Goal: Communication & Community: Answer question/provide support

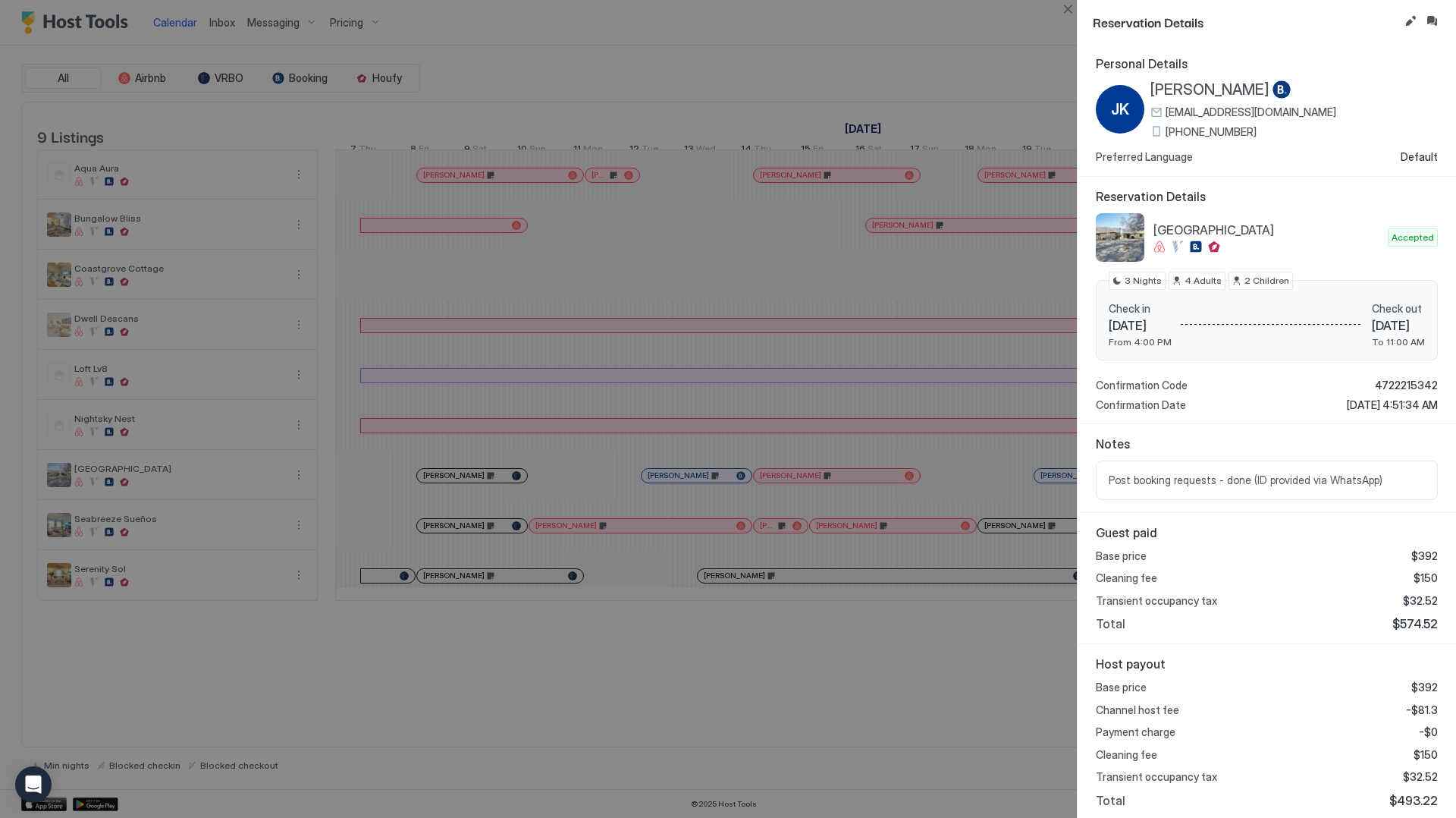
scroll to position [0, 666]
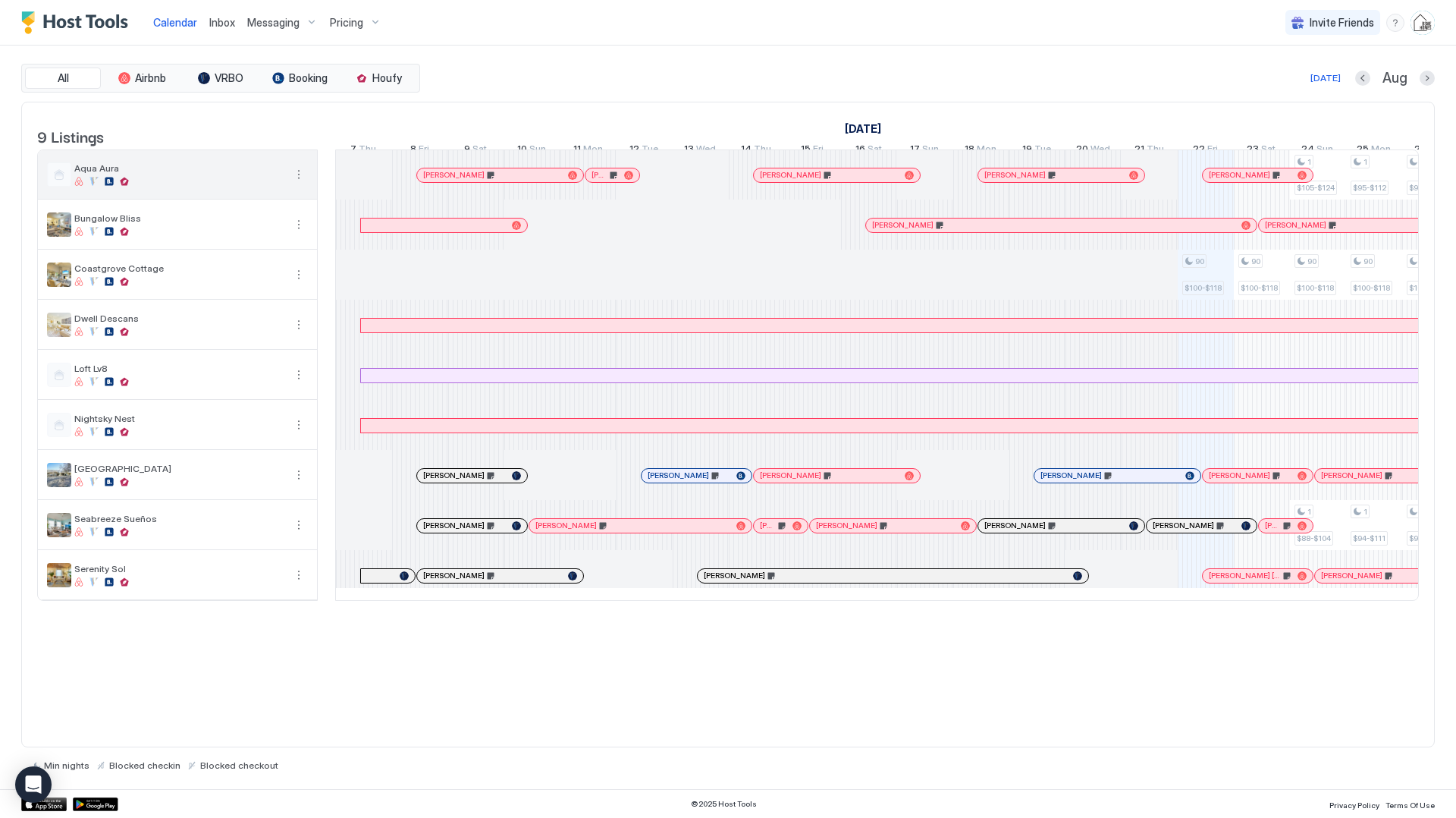
scroll to position [0, 842]
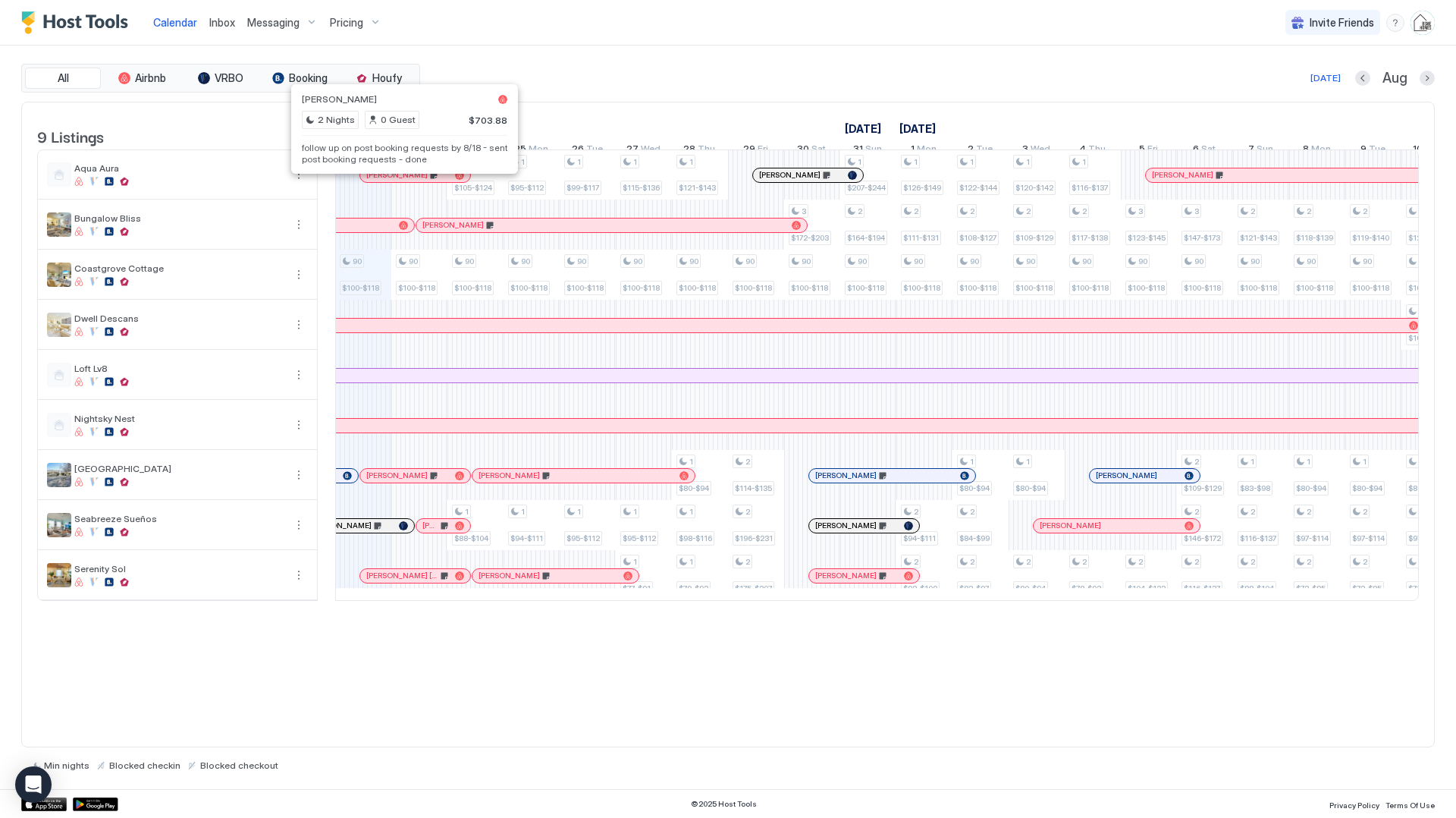
click at [399, 181] on div at bounding box center [399, 175] width 12 height 12
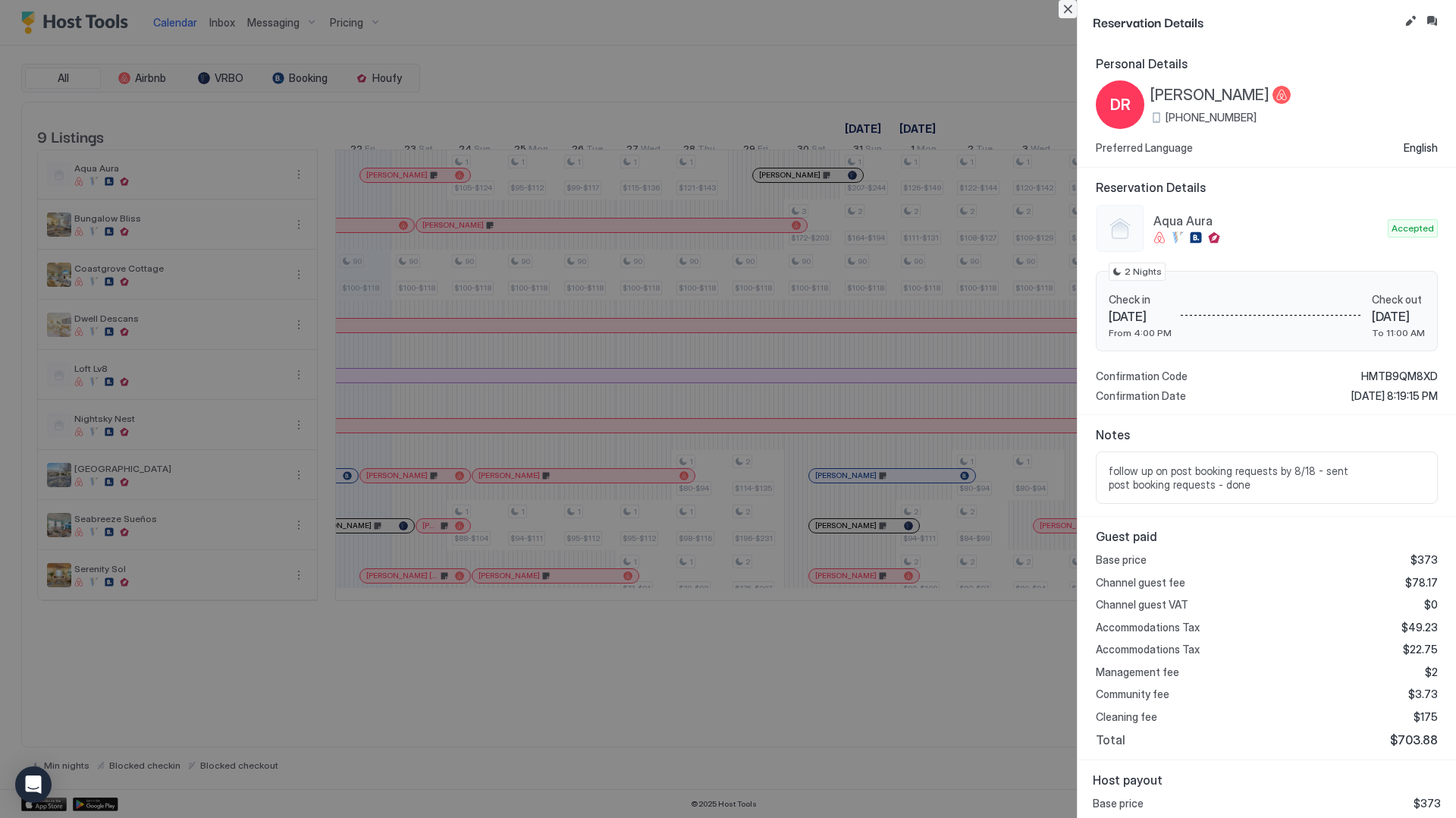
click at [1066, 3] on button "Close" at bounding box center [1067, 9] width 18 height 18
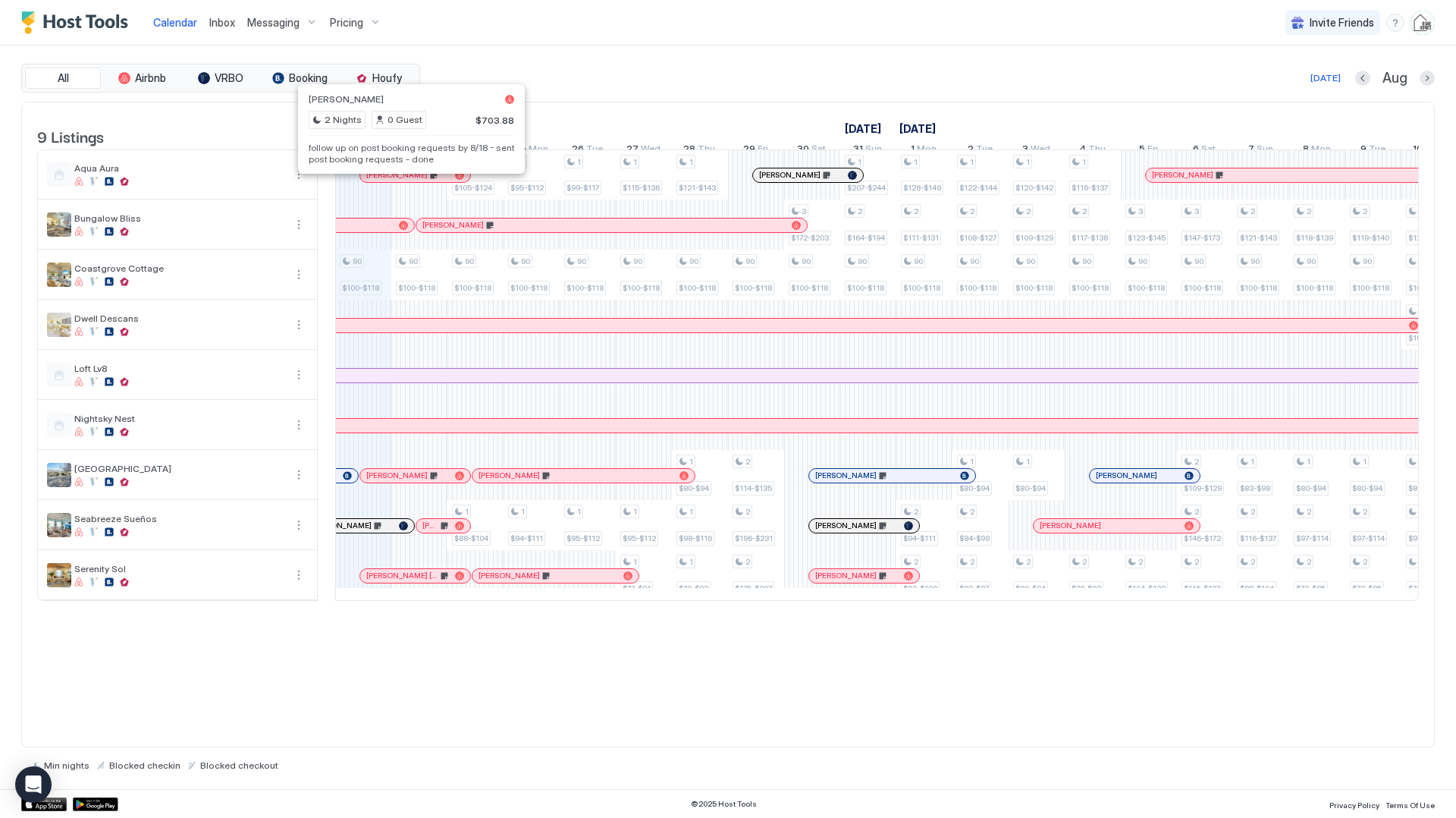
click at [405, 181] on div at bounding box center [405, 175] width 12 height 12
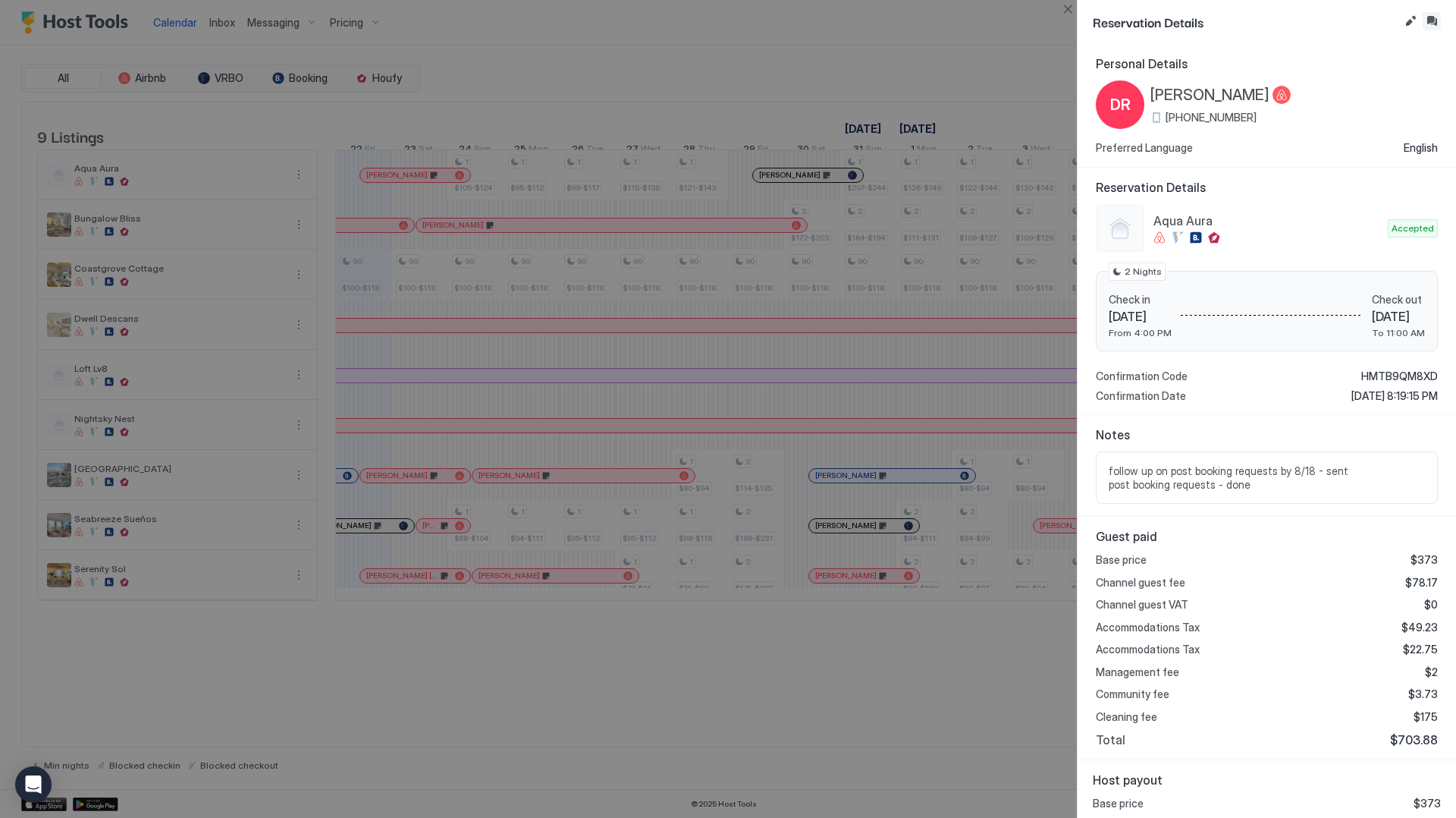
click at [1425, 12] on button "Inbox" at bounding box center [1431, 21] width 18 height 18
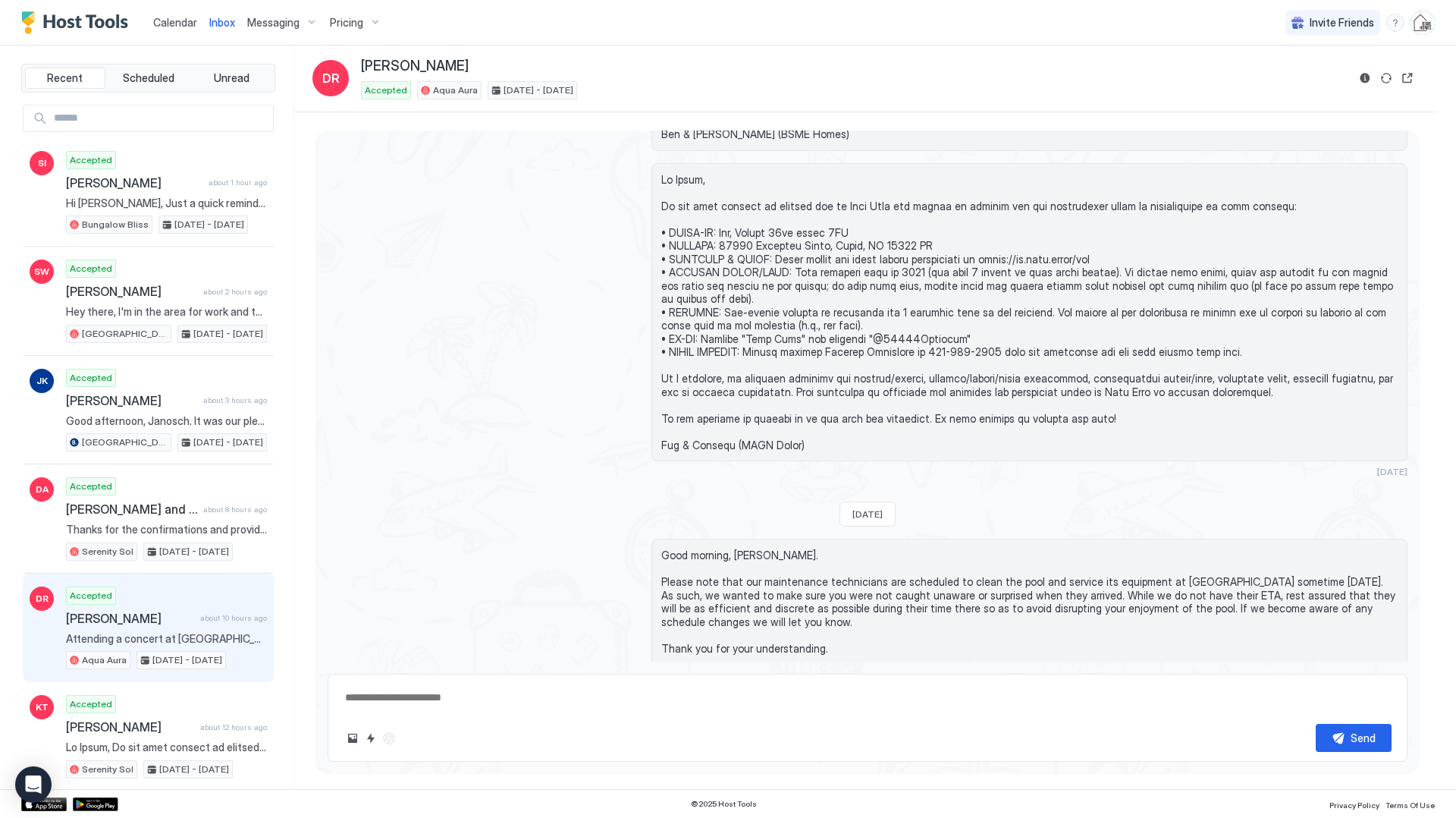
scroll to position [1237, 0]
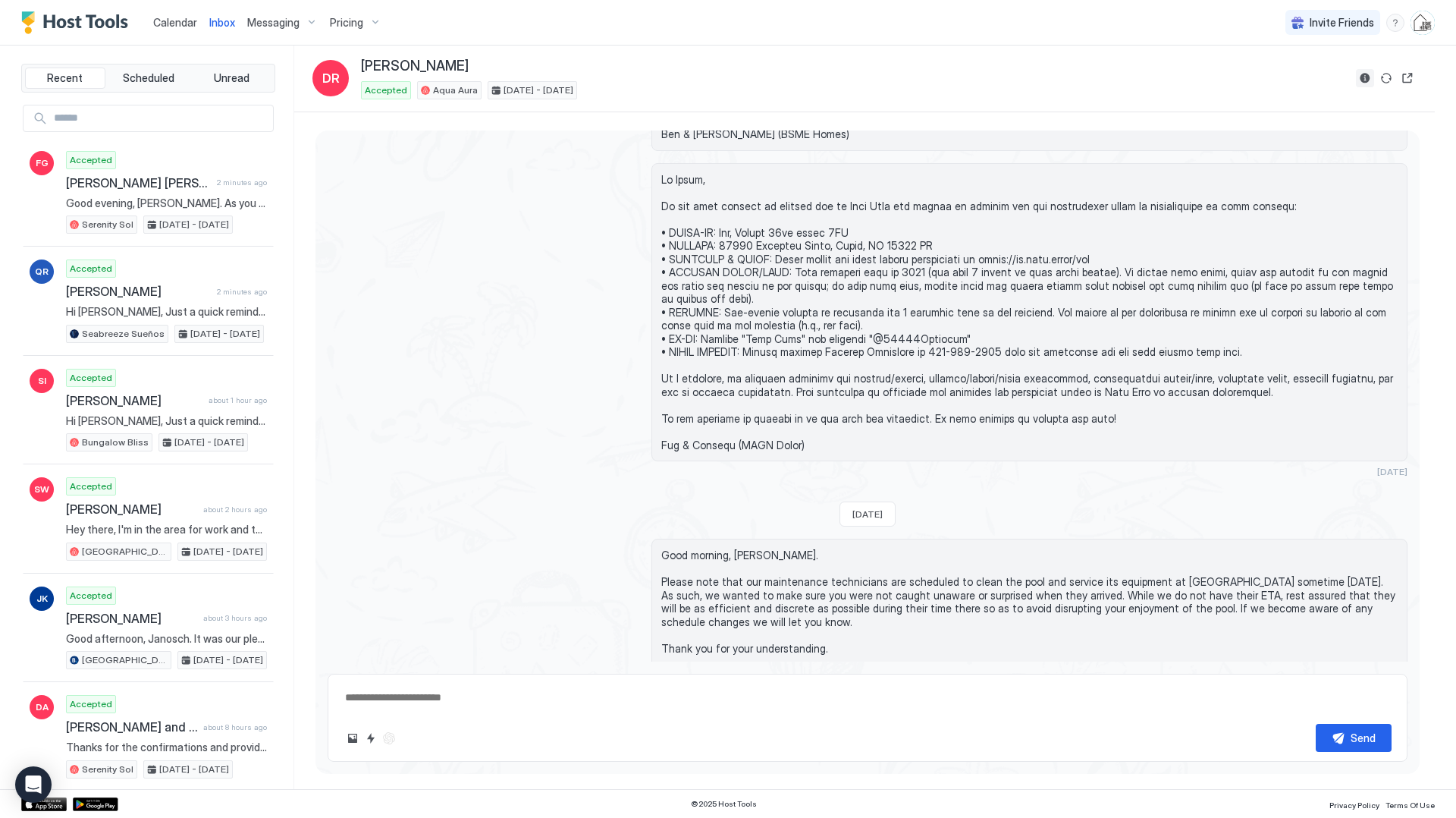
click at [1369, 79] on button "Reservation information" at bounding box center [1365, 78] width 18 height 18
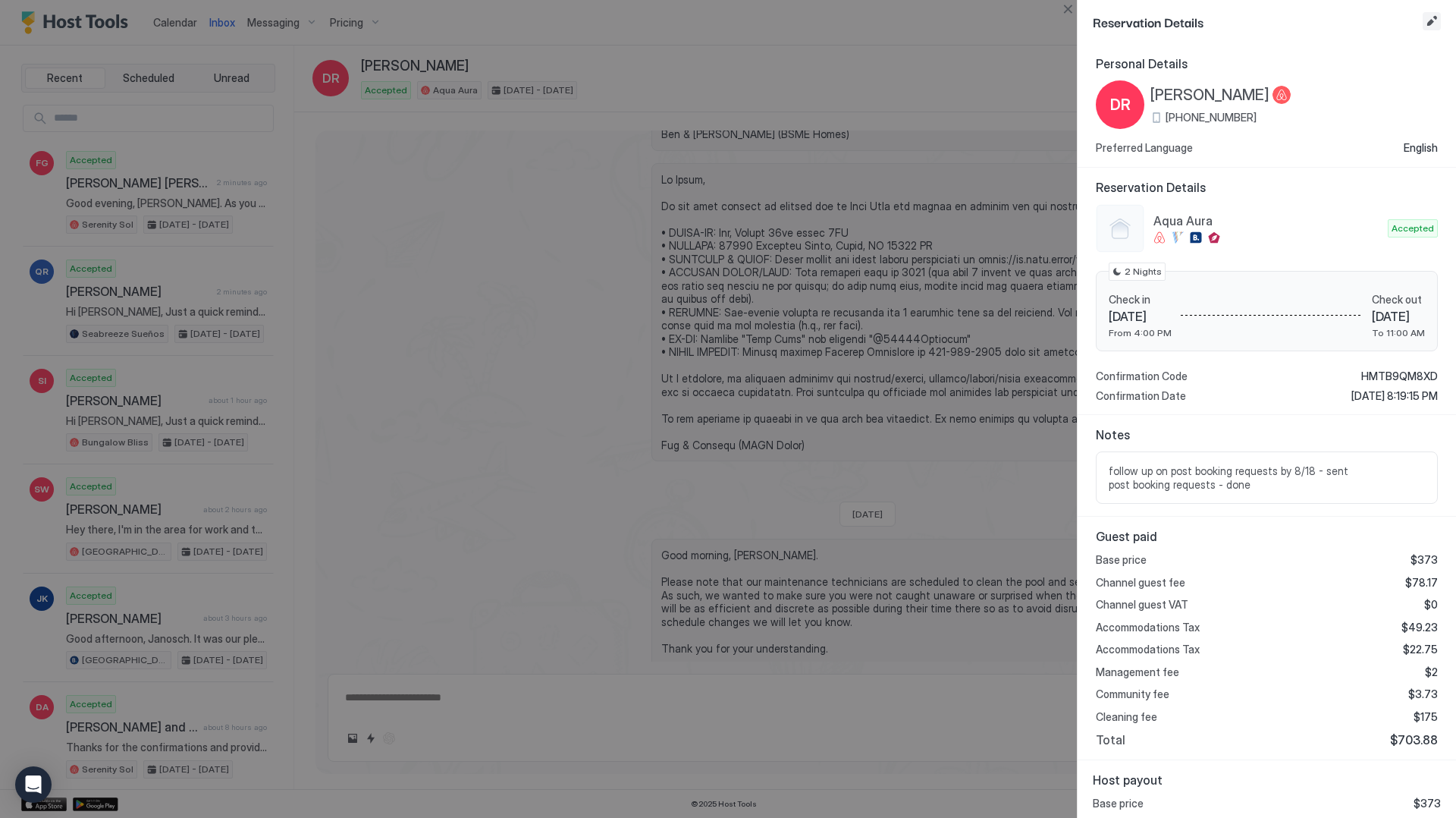
click at [1436, 24] on button "Edit reservation" at bounding box center [1431, 21] width 18 height 18
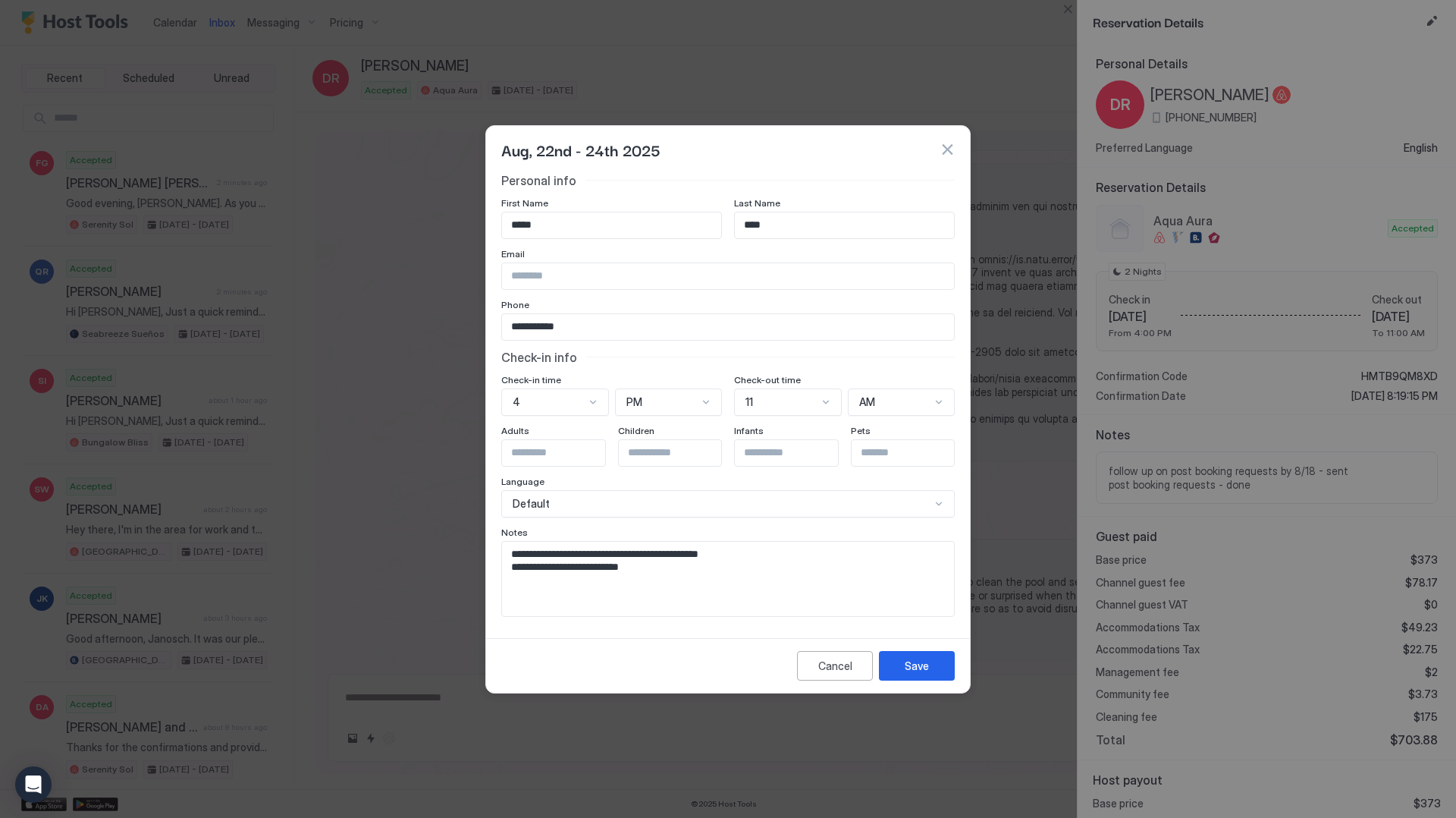
scroll to position [19, 0]
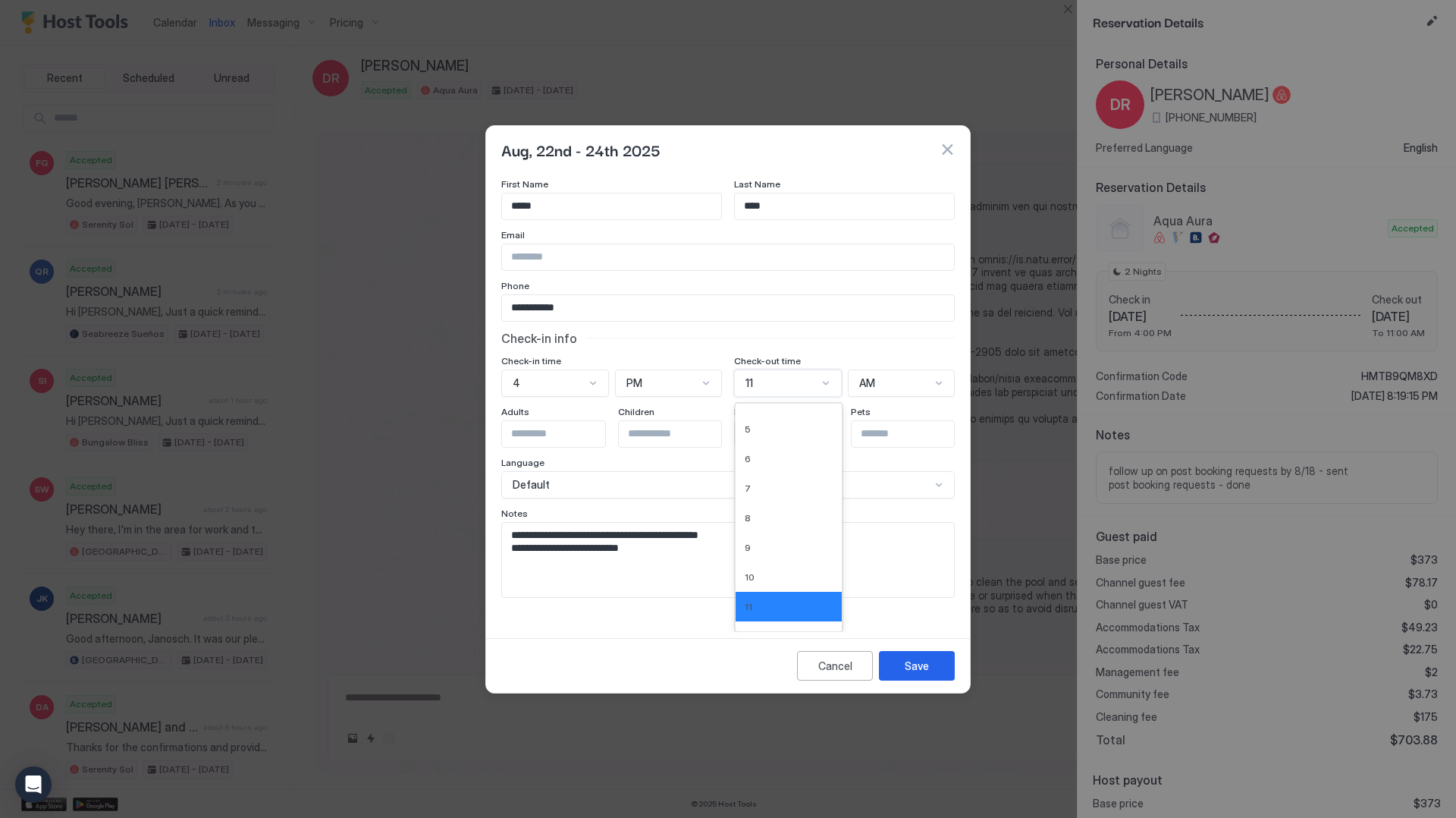
click at [812, 401] on div "**********" at bounding box center [728, 376] width 454 height 444
click at [751, 414] on div "1" at bounding box center [789, 418] width 88 height 11
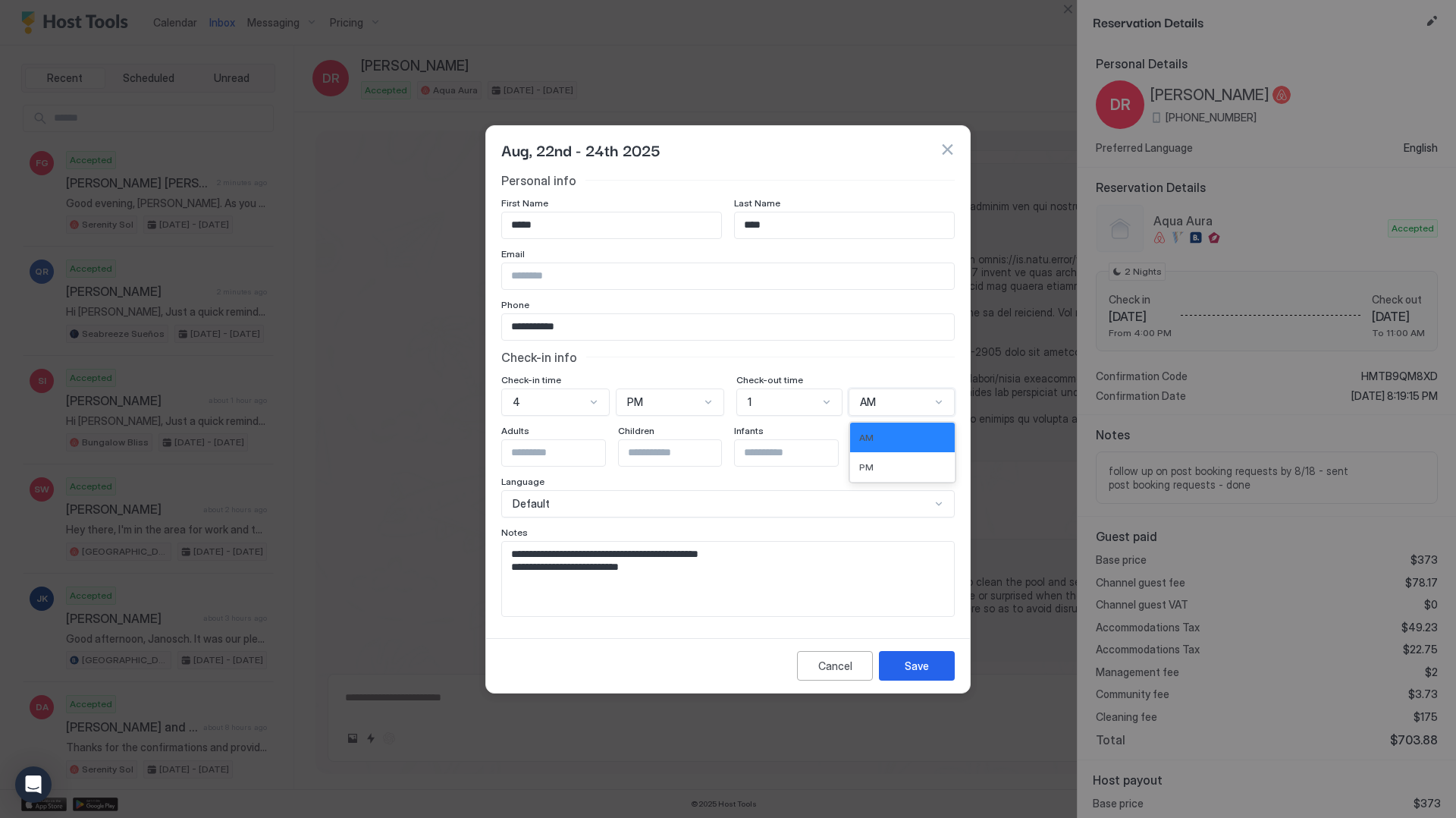
click at [869, 398] on span "AM" at bounding box center [868, 402] width 16 height 14
click at [870, 462] on span "PM" at bounding box center [866, 467] width 14 height 11
click at [798, 577] on textarea "**********" at bounding box center [728, 578] width 452 height 74
type textarea "**********"
click at [932, 660] on button "Save" at bounding box center [917, 666] width 76 height 30
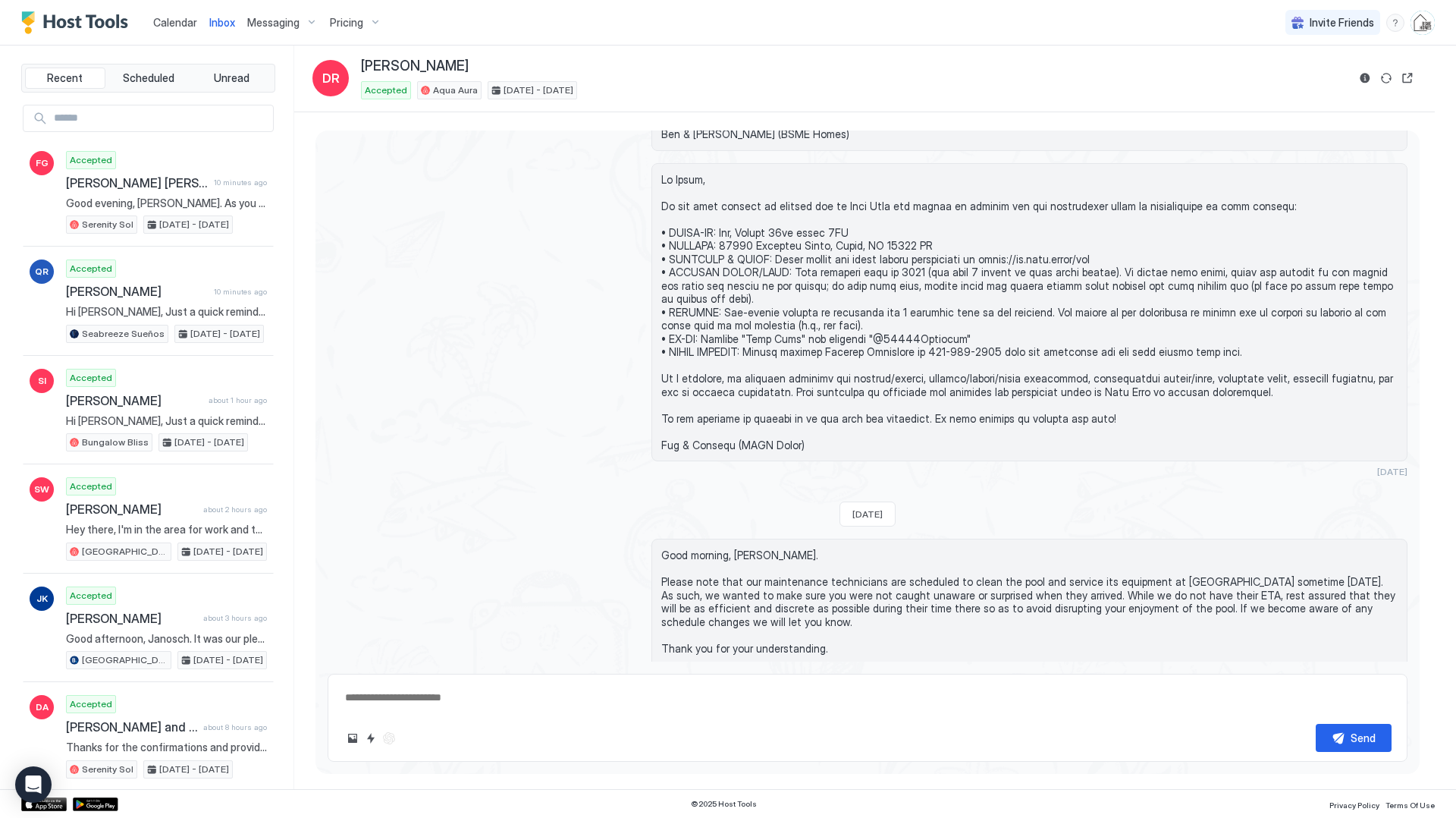
scroll to position [1237, 0]
click at [370, 740] on button "Quick reply" at bounding box center [370, 737] width 18 height 18
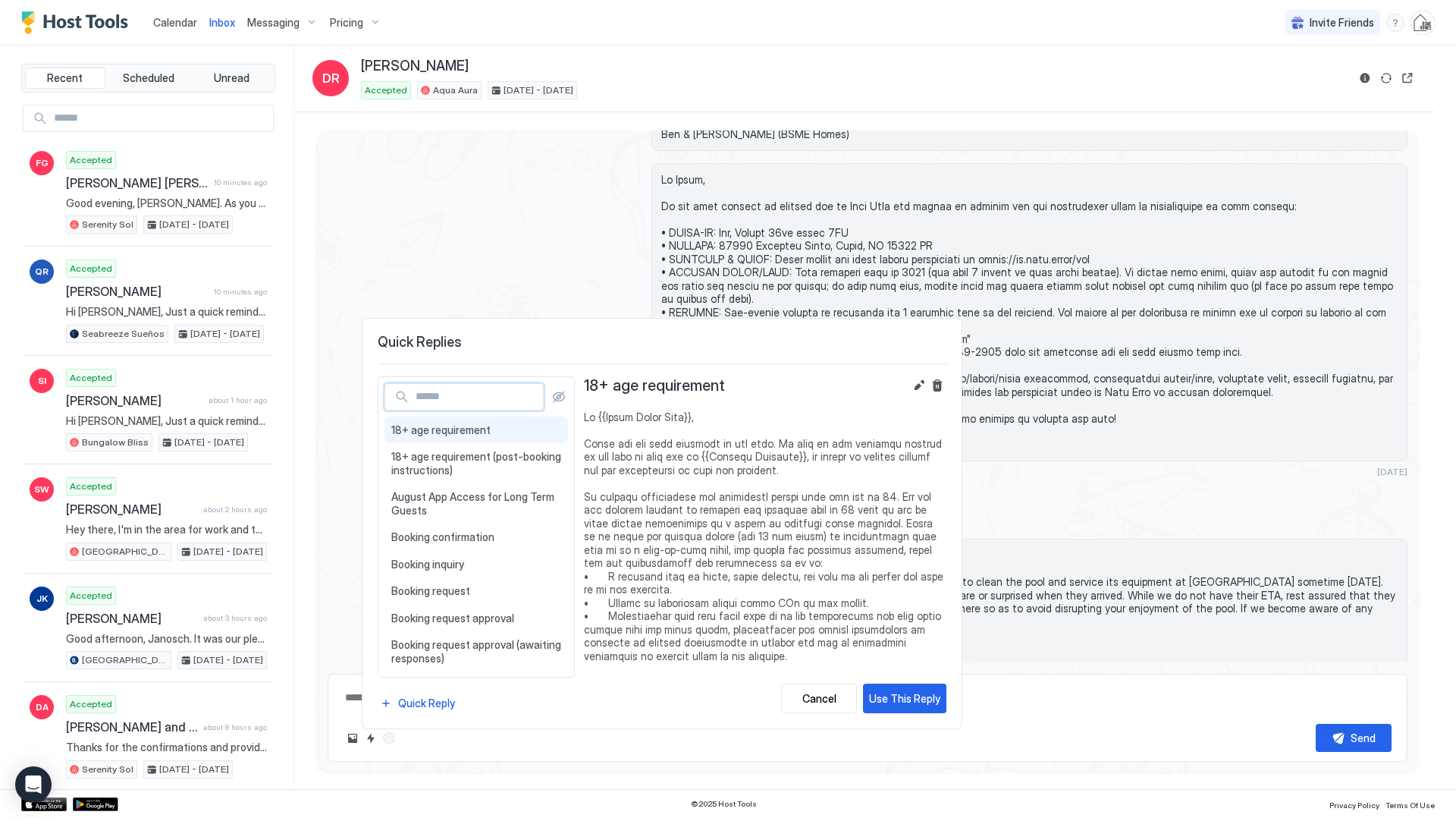
click at [489, 405] on input "Input Field" at bounding box center [476, 396] width 133 height 25
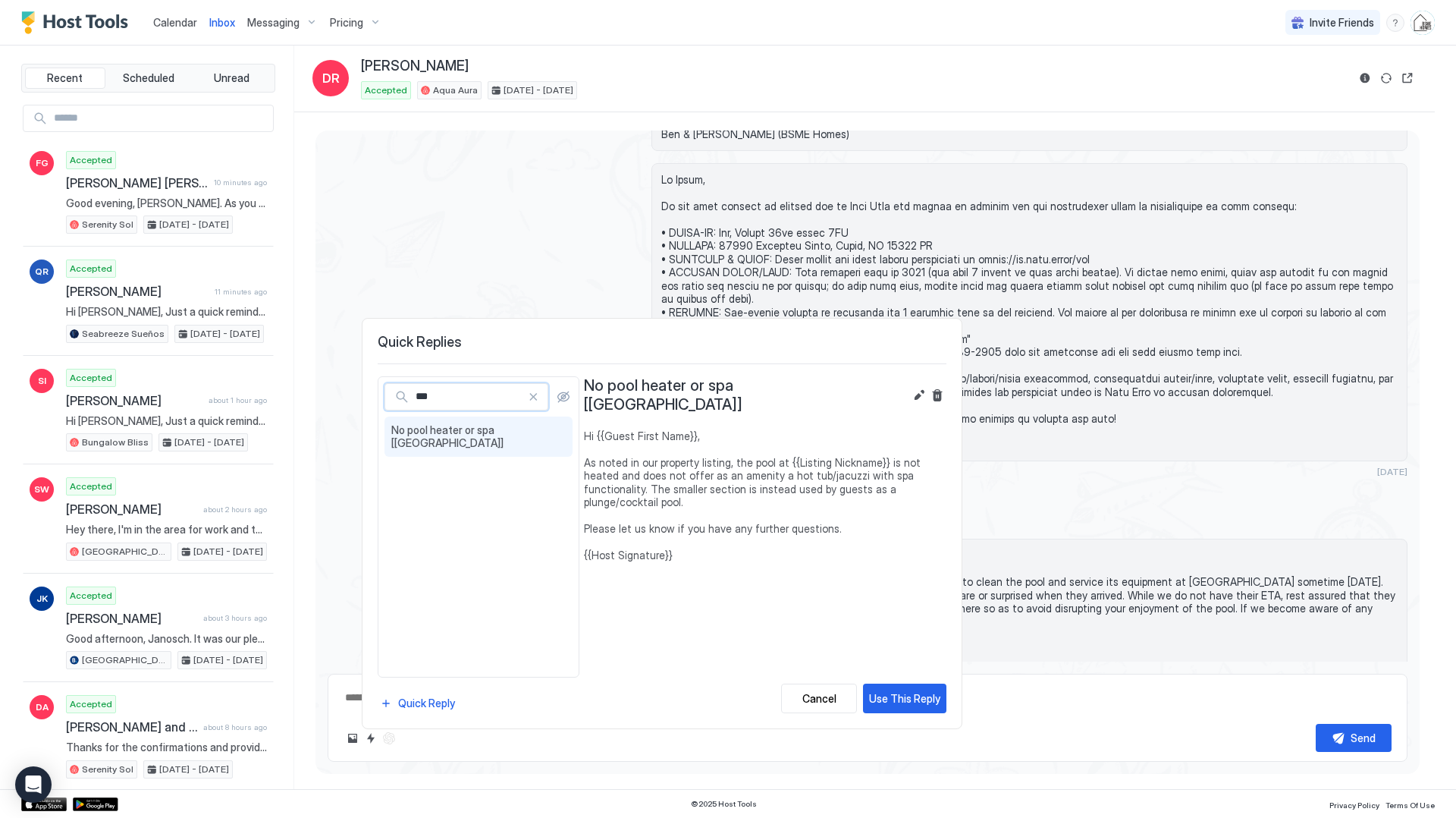
type input "***"
